Goal: Task Accomplishment & Management: Manage account settings

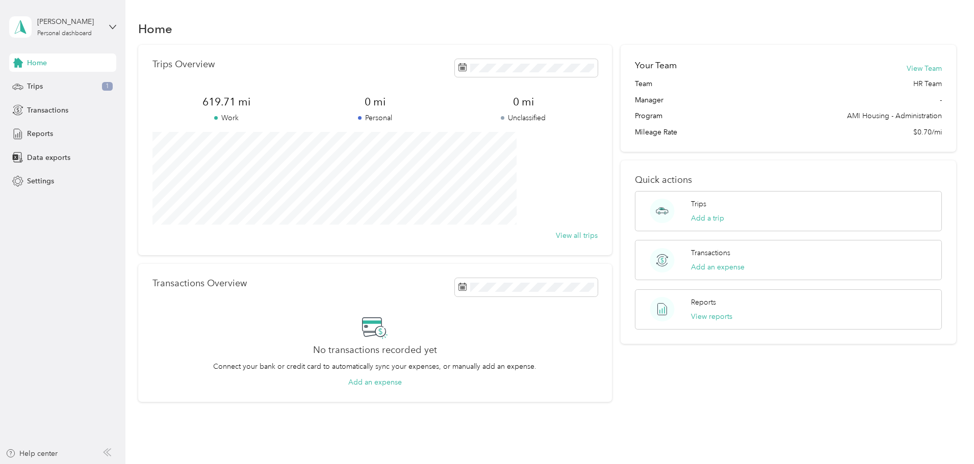
click at [104, 40] on div "[PERSON_NAME] Personal dashboard" at bounding box center [62, 27] width 107 height 36
click at [39, 84] on div "Log out" at bounding box center [37, 84] width 39 height 11
